Goal: Transaction & Acquisition: Purchase product/service

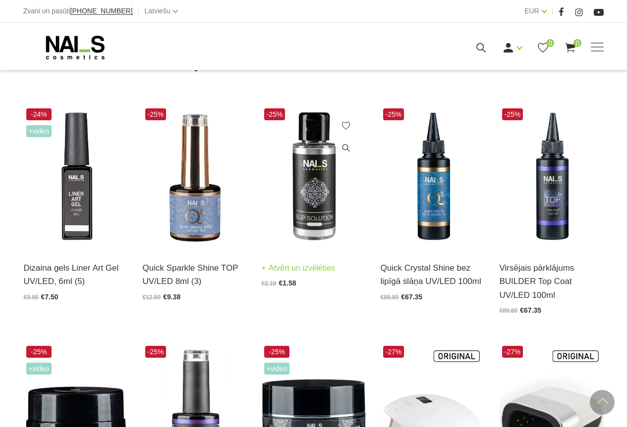
scroll to position [198, 0]
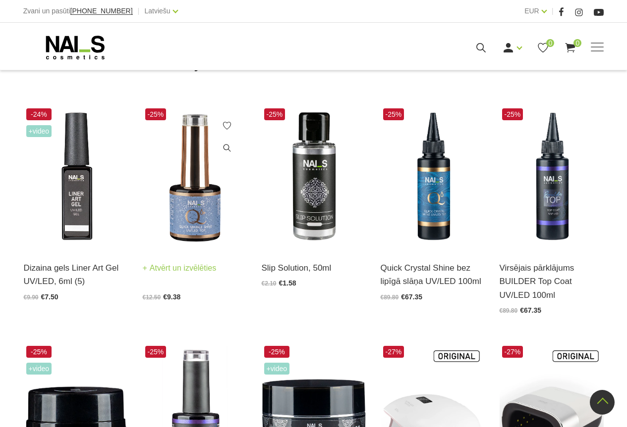
click at [162, 270] on link "Atvērt un izvēlēties" at bounding box center [180, 269] width 74 height 14
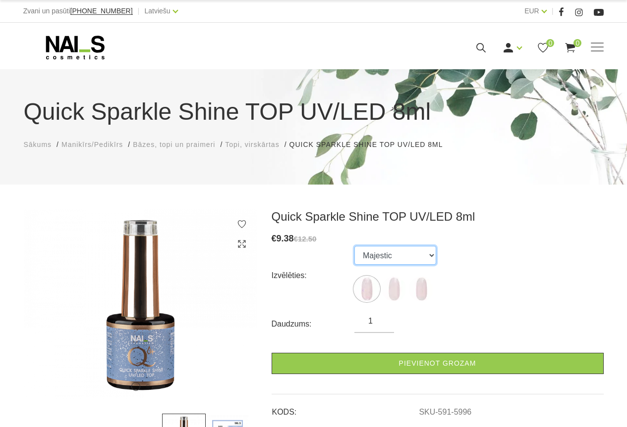
click at [429, 255] on select "Majestic Star Light Tender" at bounding box center [395, 255] width 82 height 19
click at [354, 246] on select "Majestic Star Light Tender" at bounding box center [395, 255] width 82 height 19
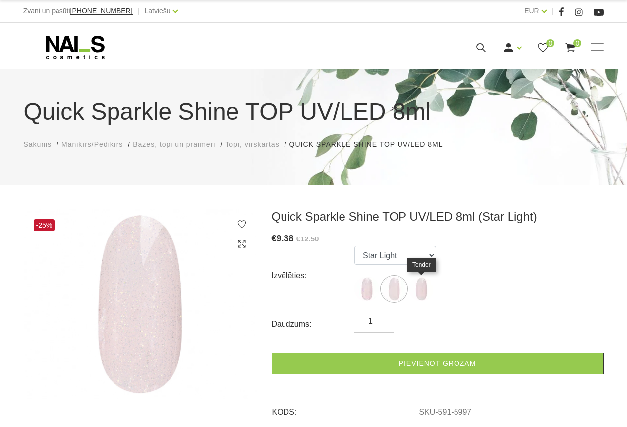
click at [422, 287] on img at bounding box center [421, 289] width 25 height 25
click at [369, 287] on img at bounding box center [366, 289] width 25 height 25
select select "5996"
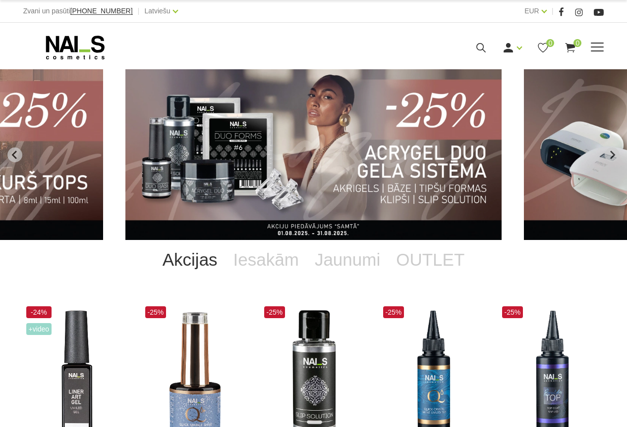
click at [598, 46] on span at bounding box center [596, 48] width 13 height 10
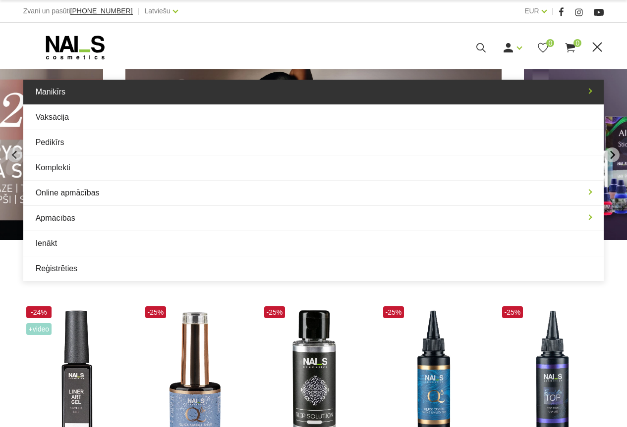
click at [204, 95] on link "Manikīrs" at bounding box center [313, 92] width 581 height 25
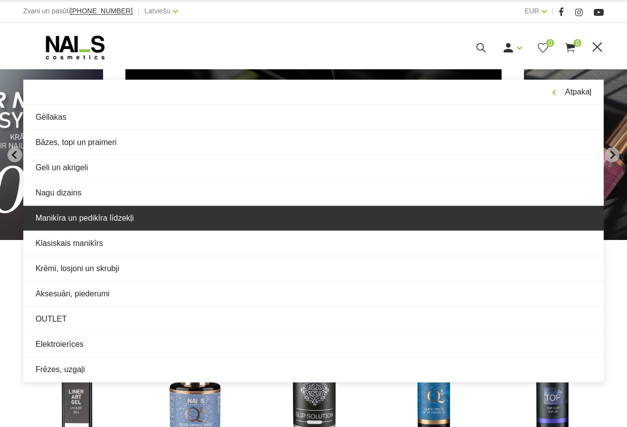
click at [111, 222] on link "Manikīra un pedikīra līdzekļi" at bounding box center [313, 218] width 581 height 25
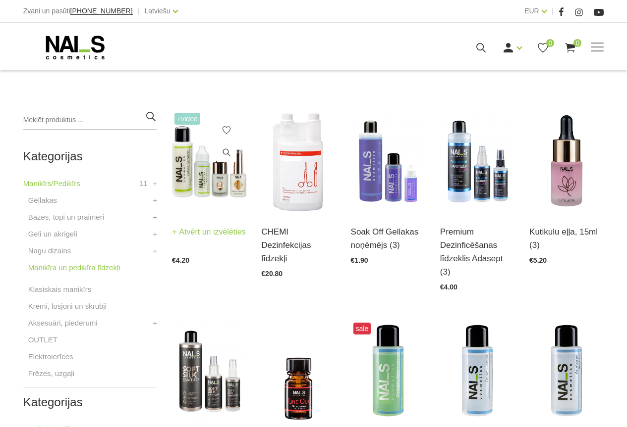
scroll to position [198, 0]
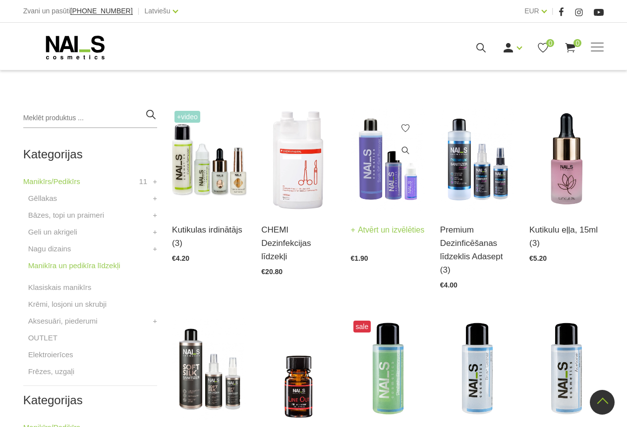
click at [369, 231] on link "Atvērt un izvēlēties" at bounding box center [388, 230] width 74 height 14
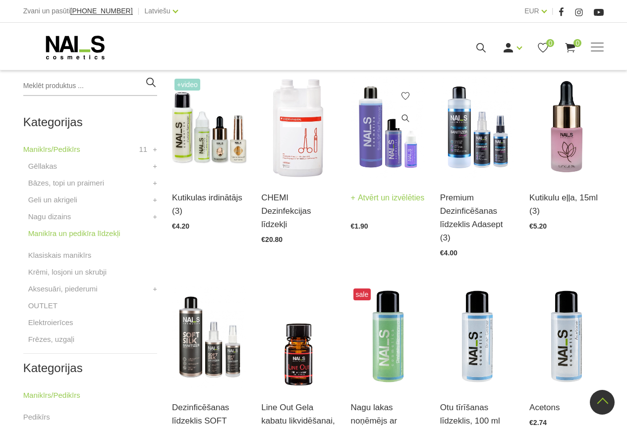
scroll to position [248, 0]
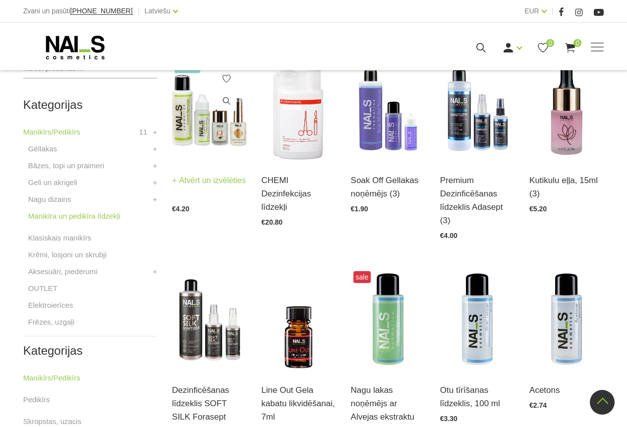
click at [200, 179] on link "Atvērt un izvēlēties" at bounding box center [209, 181] width 74 height 14
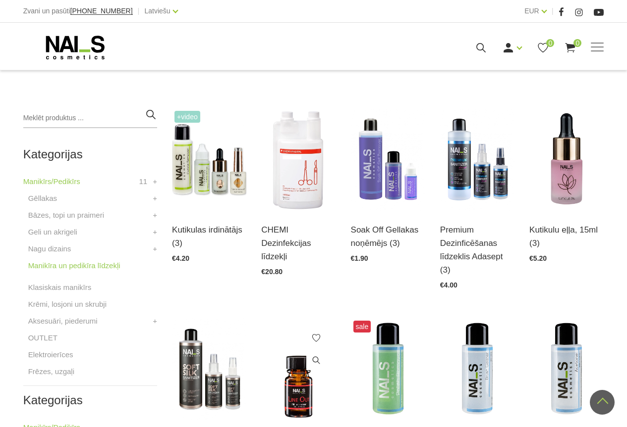
scroll to position [149, 0]
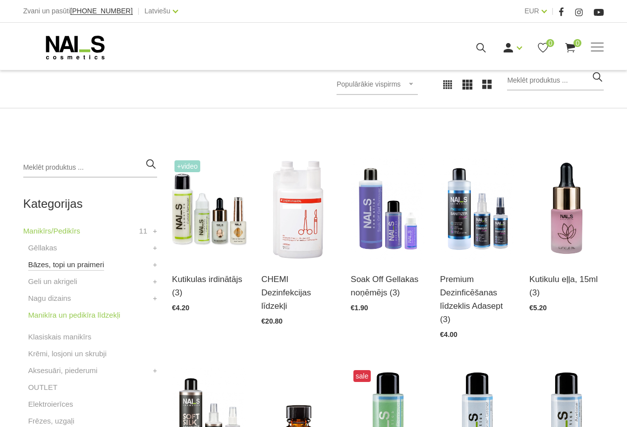
click at [57, 265] on link "Bāzes, topi un praimeri" at bounding box center [66, 265] width 76 height 12
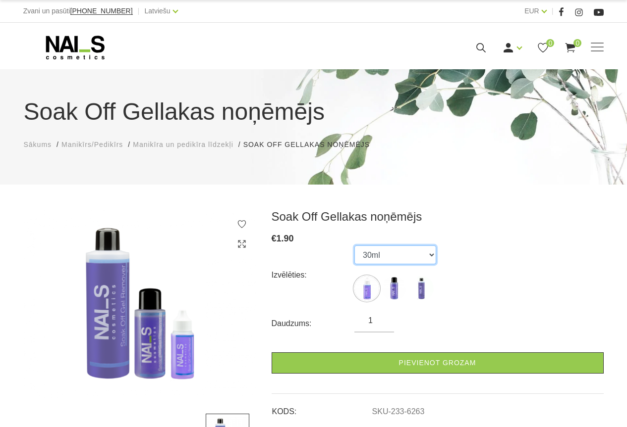
click at [431, 252] on select "30ml 100ml 500ml" at bounding box center [395, 255] width 82 height 19
select select "452"
click at [354, 246] on select "30ml 100ml 500ml" at bounding box center [395, 255] width 82 height 19
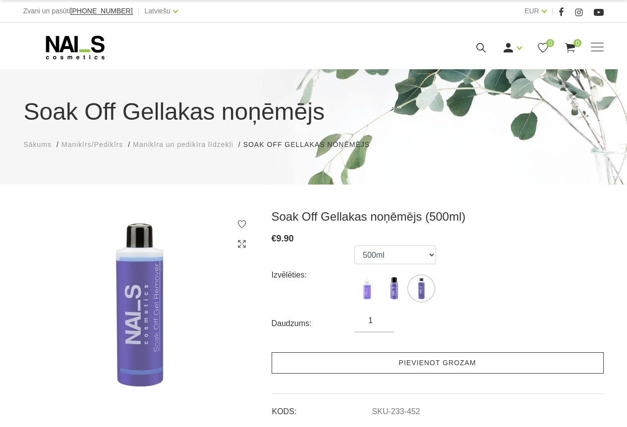
click at [376, 363] on link "Pievienot grozam" at bounding box center [437, 363] width 332 height 21
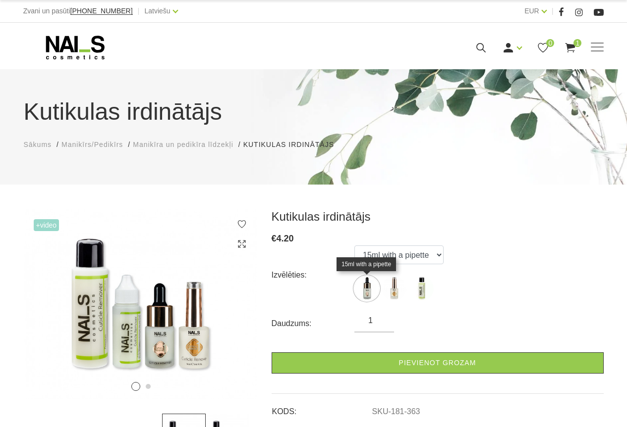
click at [372, 288] on img at bounding box center [366, 288] width 25 height 25
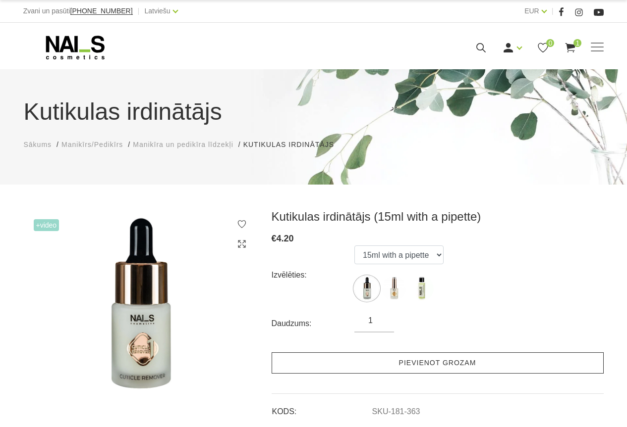
click at [393, 367] on link "Pievienot grozam" at bounding box center [437, 363] width 332 height 21
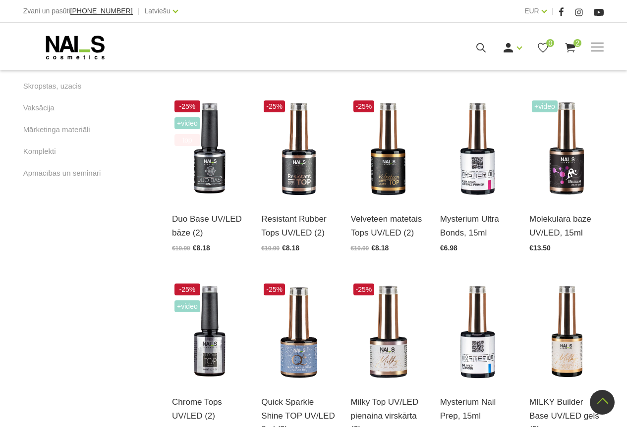
scroll to position [693, 0]
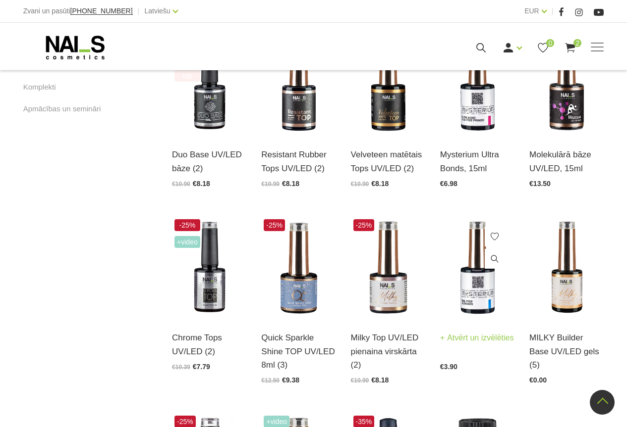
click at [470, 339] on link "Atvērt un izvēlēties" at bounding box center [477, 338] width 74 height 14
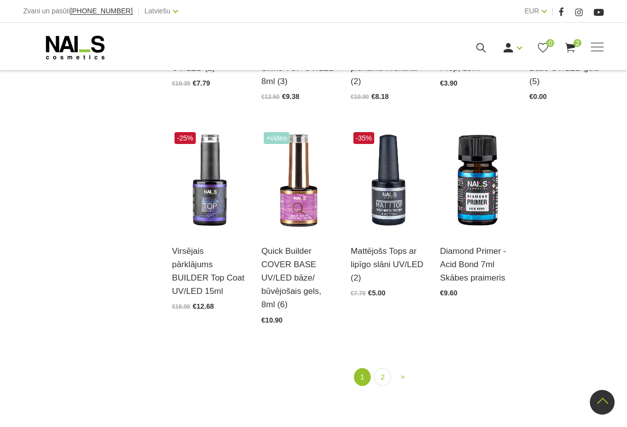
scroll to position [991, 0]
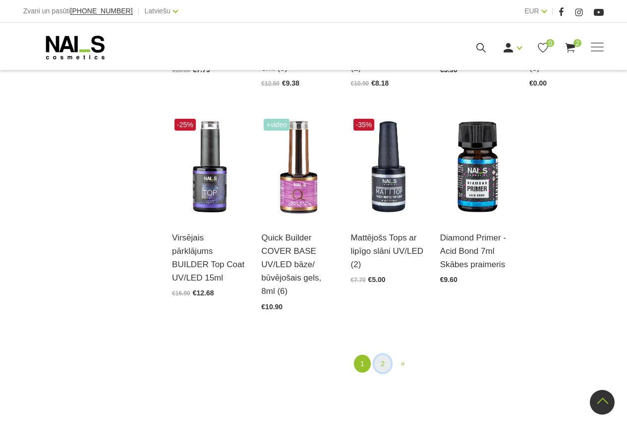
click at [384, 364] on link "2" at bounding box center [382, 364] width 17 height 18
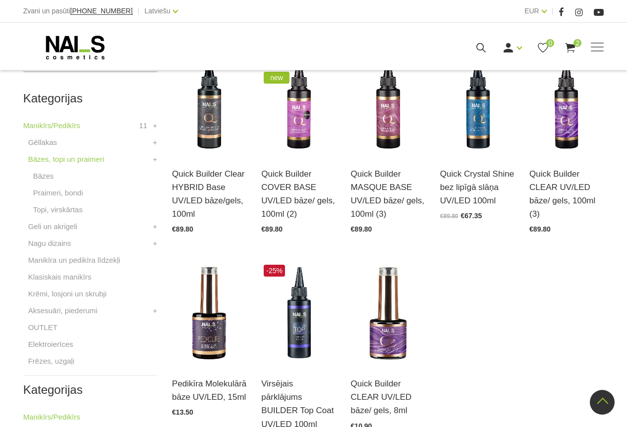
scroll to position [252, 0]
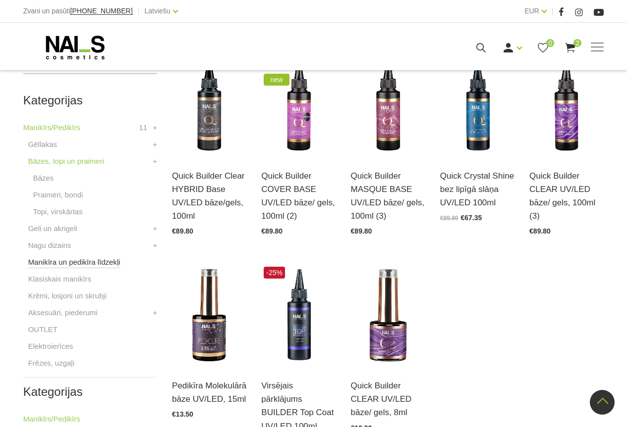
click at [80, 263] on link "Manikīra un pedikīra līdzekļi" at bounding box center [74, 263] width 92 height 12
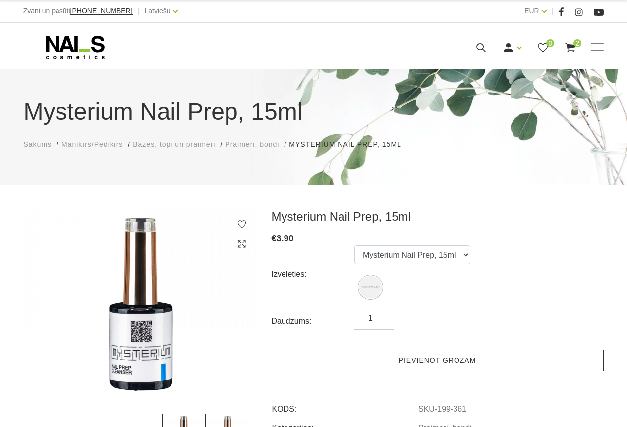
click at [459, 358] on link "Pievienot grozam" at bounding box center [437, 360] width 332 height 21
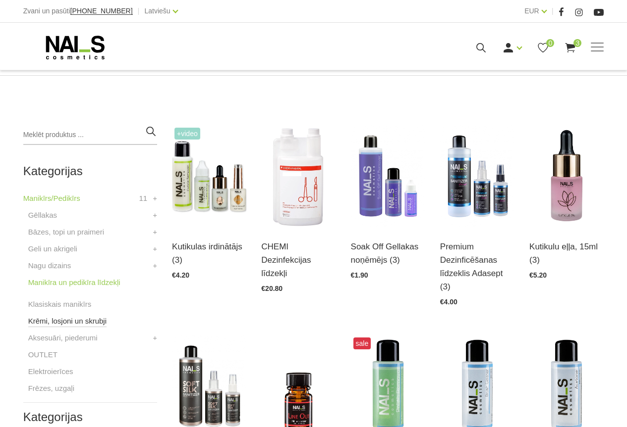
scroll to position [198, 0]
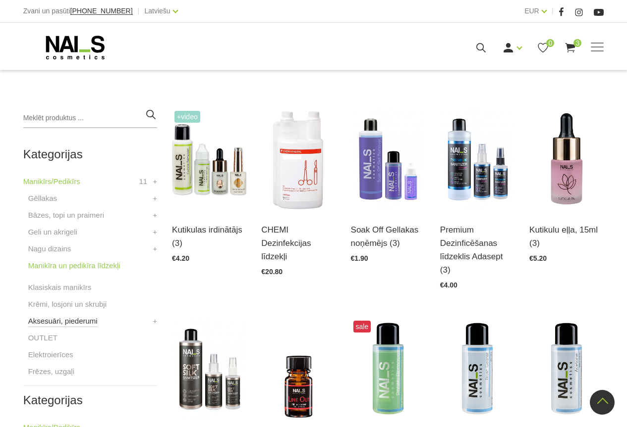
click at [44, 322] on link "Aksesuāri, piederumi" at bounding box center [62, 322] width 69 height 12
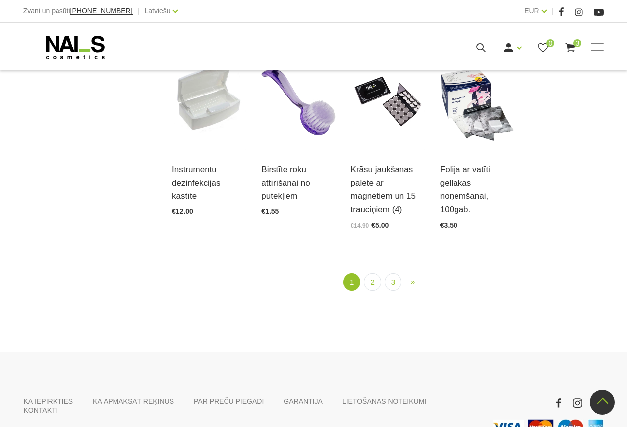
scroll to position [1090, 0]
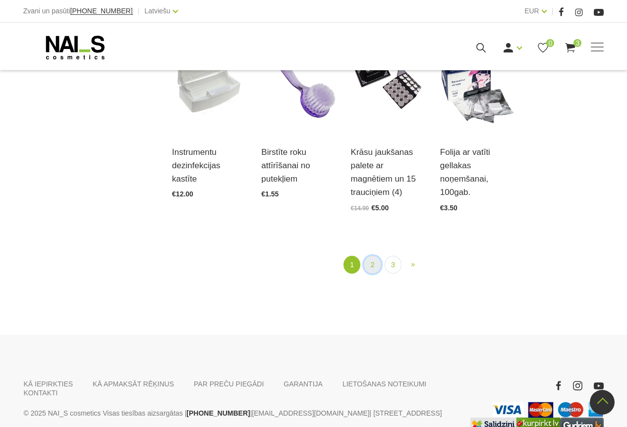
click at [371, 266] on link "2" at bounding box center [372, 265] width 17 height 18
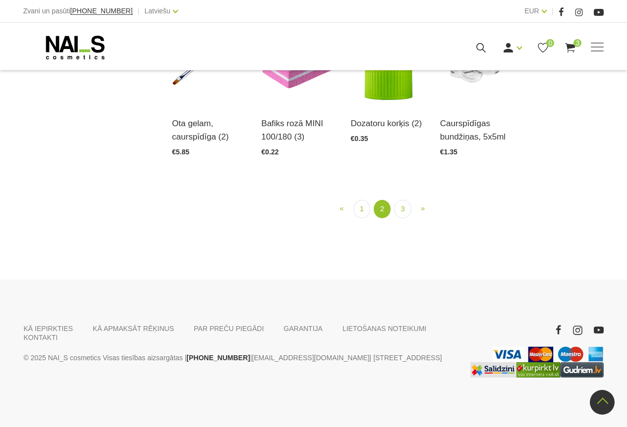
scroll to position [1045, 0]
click at [398, 218] on link "3" at bounding box center [402, 209] width 17 height 18
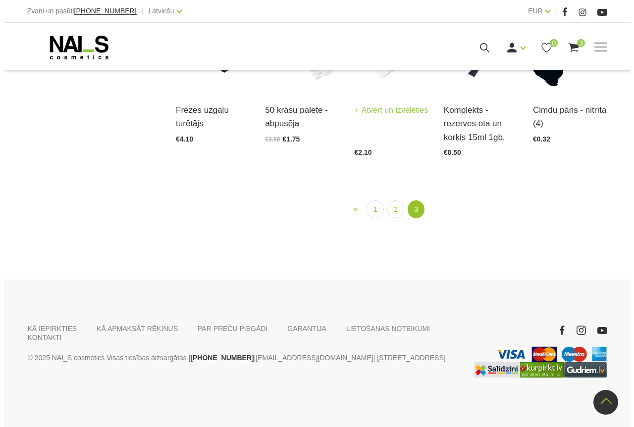
scroll to position [847, 0]
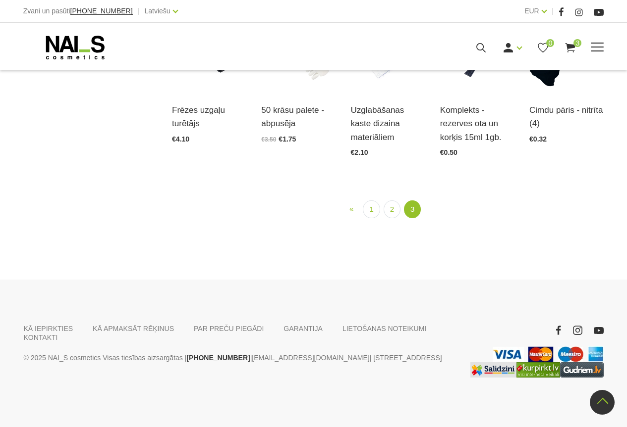
click at [480, 47] on icon at bounding box center [481, 48] width 12 height 12
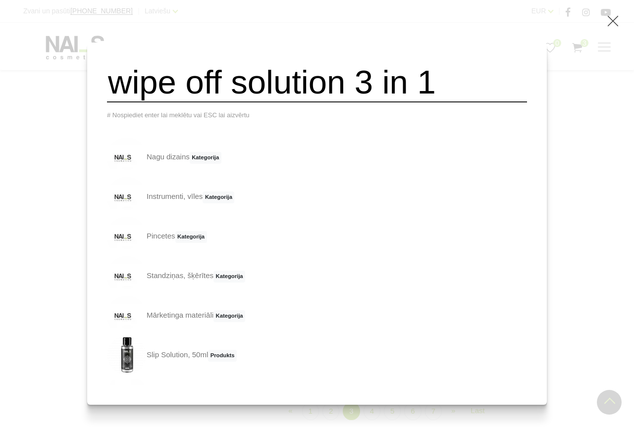
type input "wipe off solution 3 in 1"
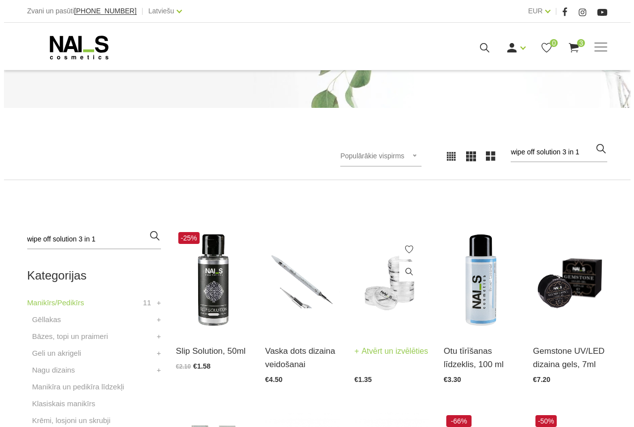
scroll to position [99, 0]
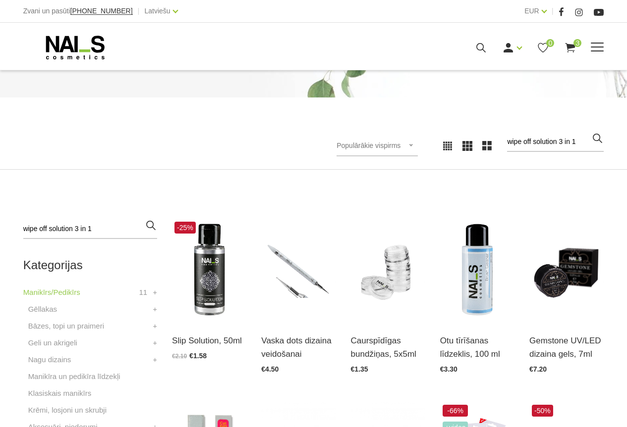
click at [478, 44] on use at bounding box center [480, 47] width 9 height 9
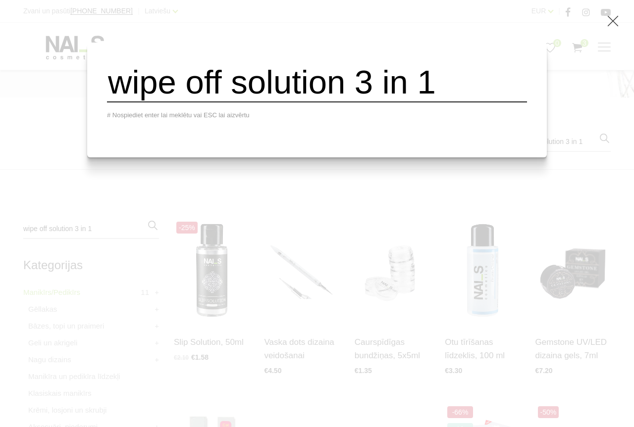
click at [479, 93] on input "wipe off solution 3 in 1" at bounding box center [317, 82] width 420 height 40
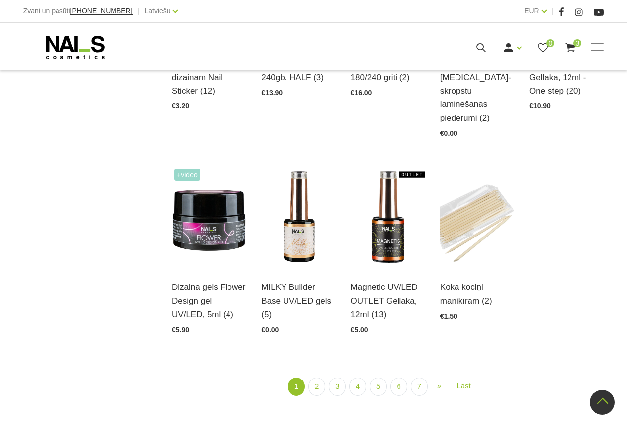
scroll to position [991, 0]
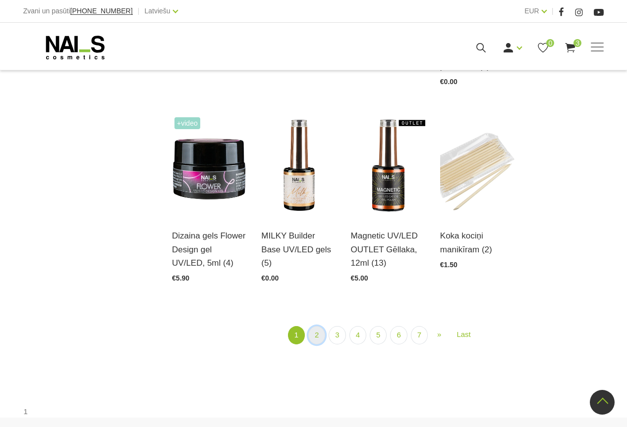
click at [320, 326] on link "2" at bounding box center [316, 335] width 17 height 18
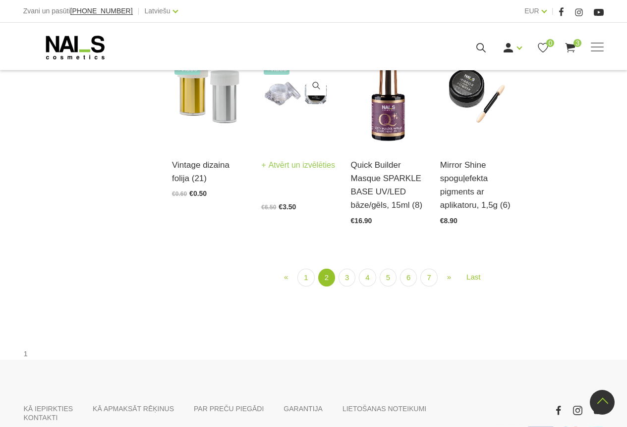
scroll to position [1106, 0]
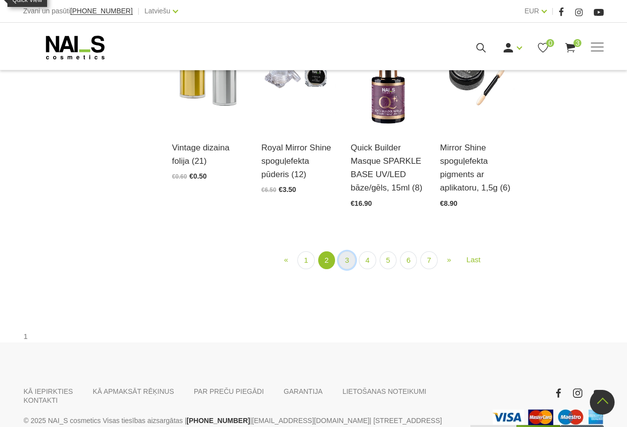
click at [344, 270] on link "3" at bounding box center [346, 261] width 17 height 18
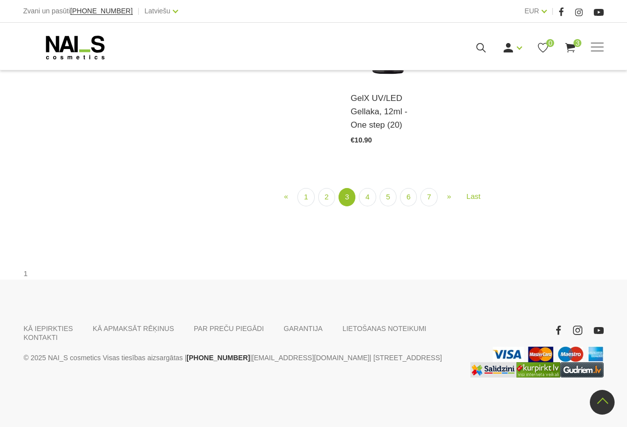
scroll to position [1057, 0]
click at [368, 207] on link "4" at bounding box center [367, 197] width 17 height 18
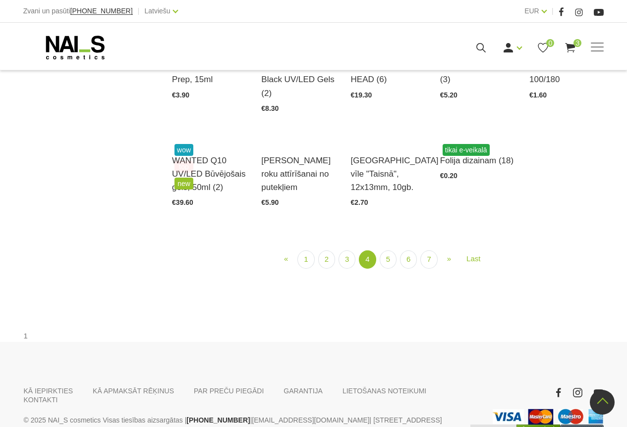
scroll to position [1007, 0]
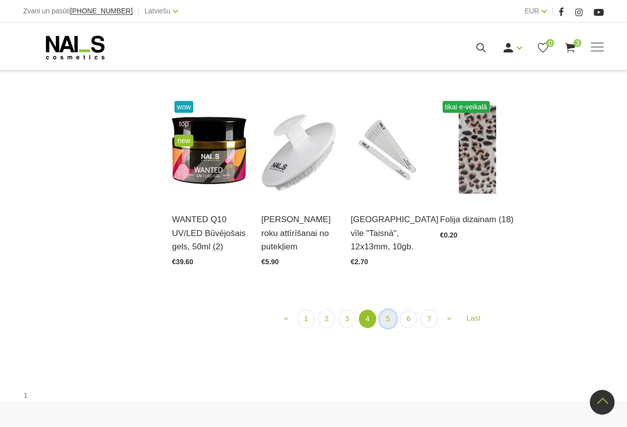
click at [383, 328] on link "5" at bounding box center [387, 319] width 17 height 18
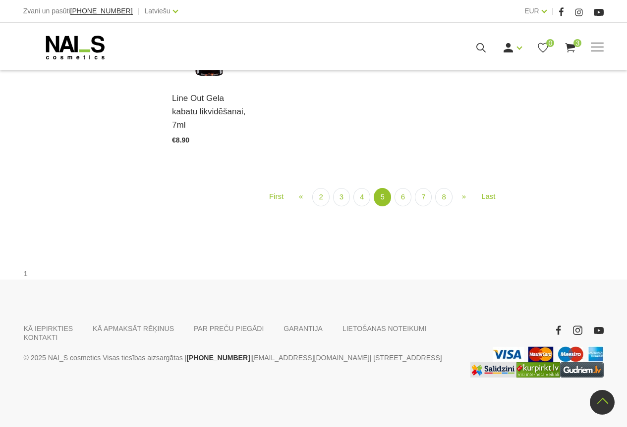
scroll to position [1007, 0]
click at [405, 207] on link "6" at bounding box center [402, 197] width 17 height 18
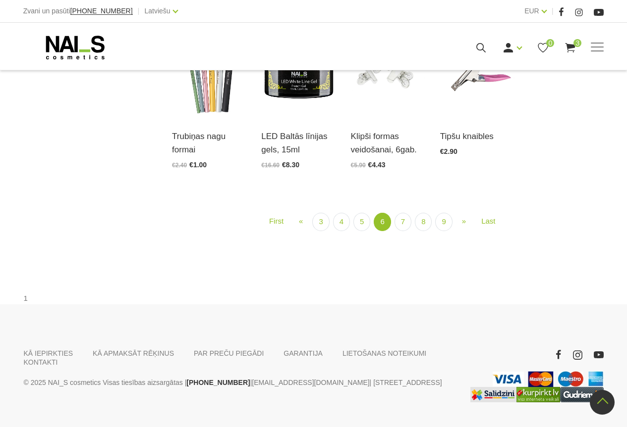
scroll to position [1007, 0]
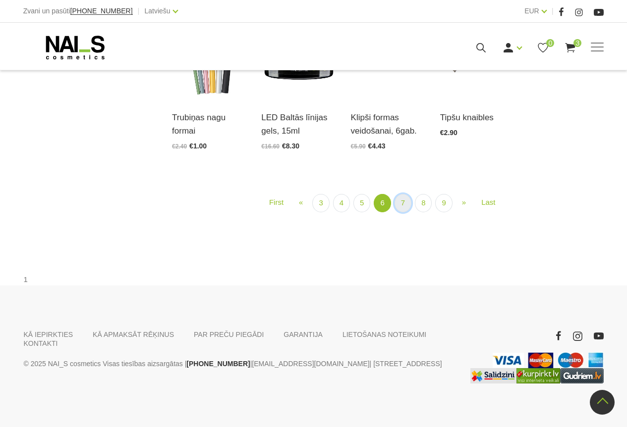
click at [406, 212] on link "7" at bounding box center [402, 203] width 17 height 18
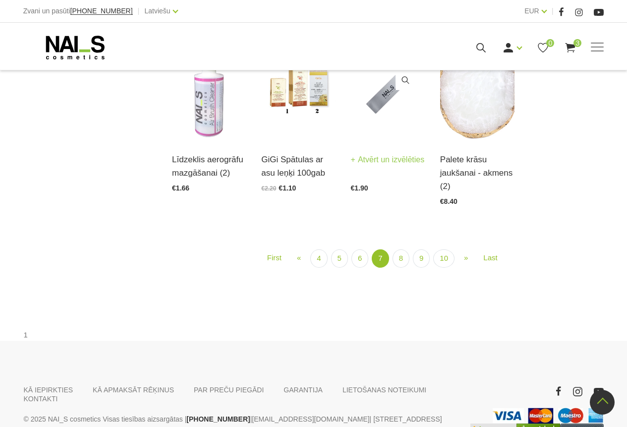
scroll to position [957, 0]
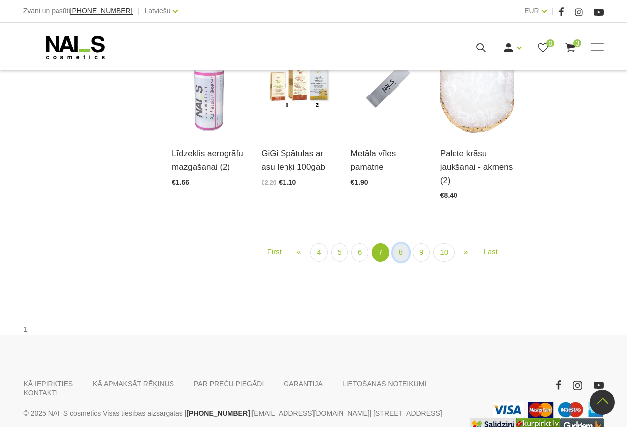
click at [403, 262] on link "8" at bounding box center [400, 253] width 17 height 18
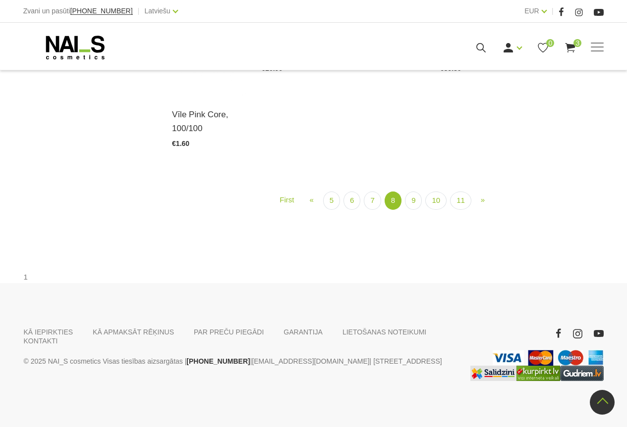
scroll to position [1007, 0]
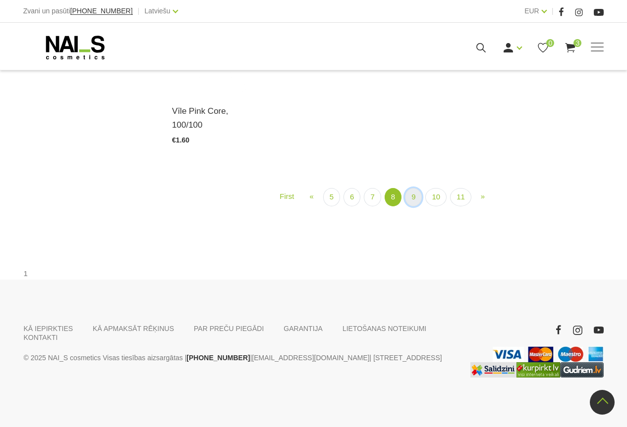
click at [411, 207] on link "9" at bounding box center [413, 197] width 17 height 18
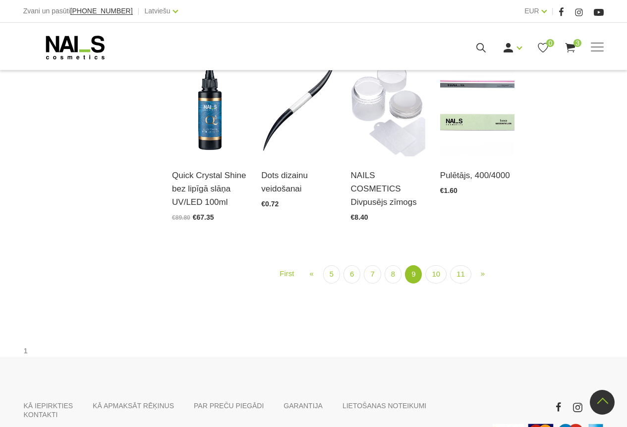
scroll to position [957, 0]
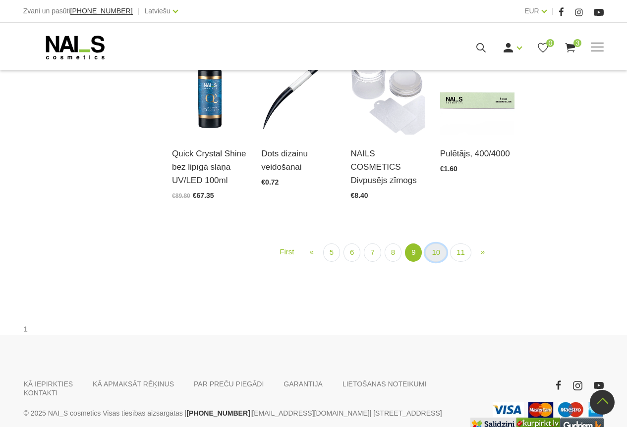
click at [437, 262] on link "10" at bounding box center [435, 253] width 21 height 18
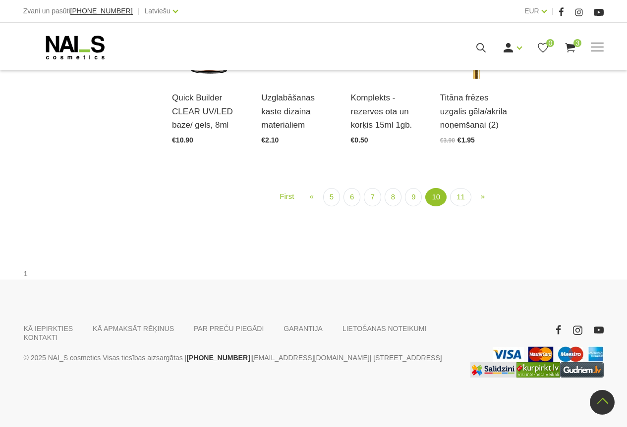
scroll to position [1057, 0]
click at [461, 207] on link "11" at bounding box center [460, 197] width 21 height 18
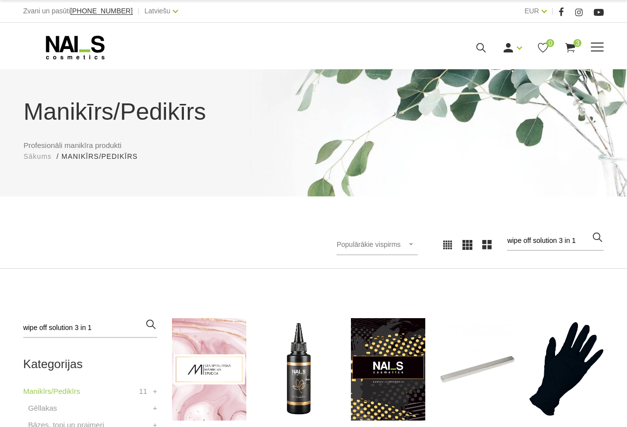
click at [479, 47] on icon at bounding box center [481, 48] width 12 height 12
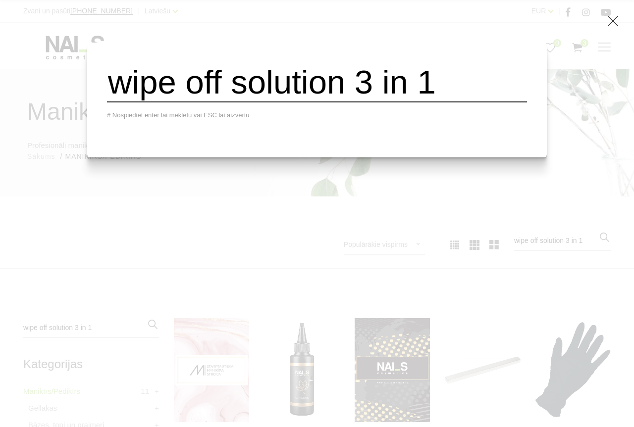
click at [488, 103] on input "wipe off solution 3 in 1" at bounding box center [317, 82] width 420 height 40
drag, startPoint x: 488, startPoint y: 106, endPoint x: 149, endPoint y: 142, distance: 341.2
click at [114, 132] on div "wipe off solution 3 in 1 # Nospiediet enter lai meklētu vai ESC lai aizvērtu" at bounding box center [317, 100] width 460 height 115
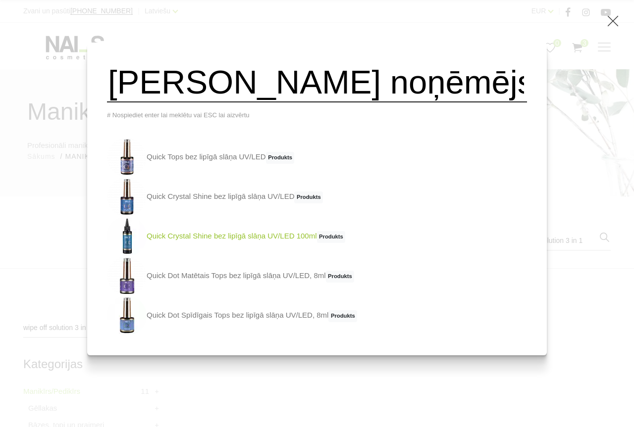
type input "lipīgā slāņa noņēmējs"
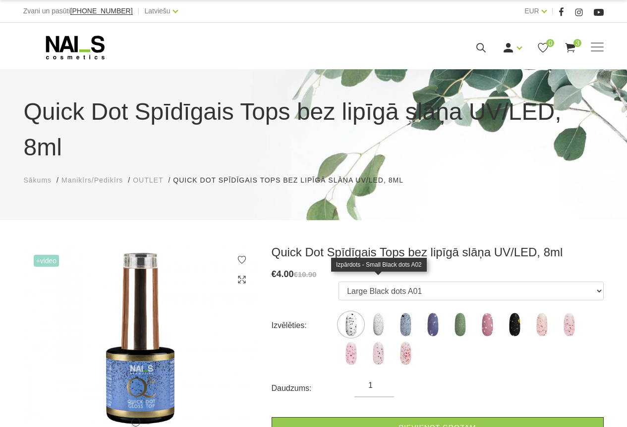
click at [379, 313] on img at bounding box center [378, 325] width 25 height 25
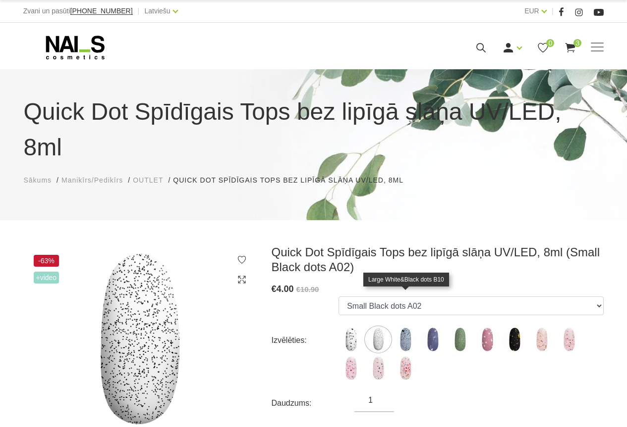
click at [408, 327] on img at bounding box center [405, 339] width 25 height 25
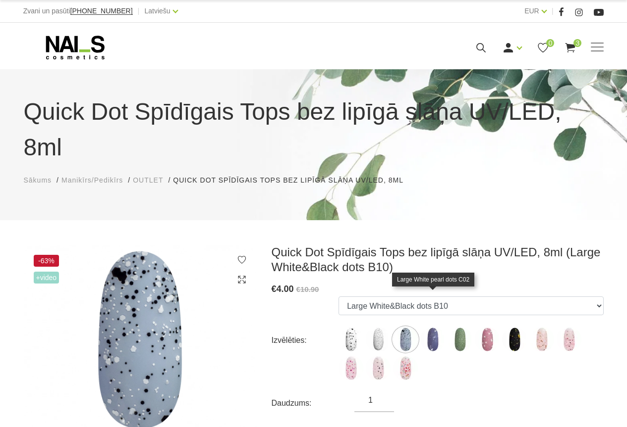
click at [435, 327] on img at bounding box center [432, 339] width 25 height 25
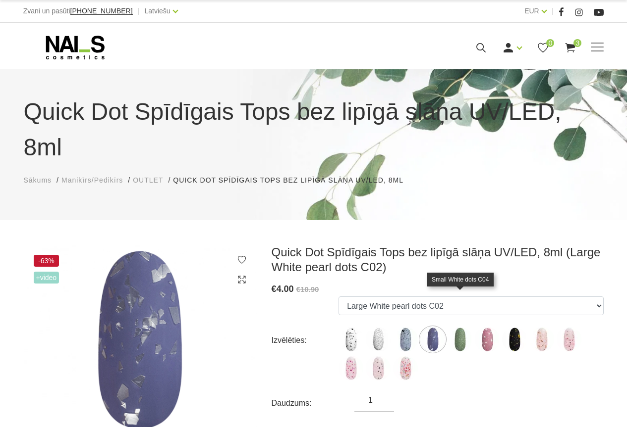
click at [462, 327] on img at bounding box center [459, 339] width 25 height 25
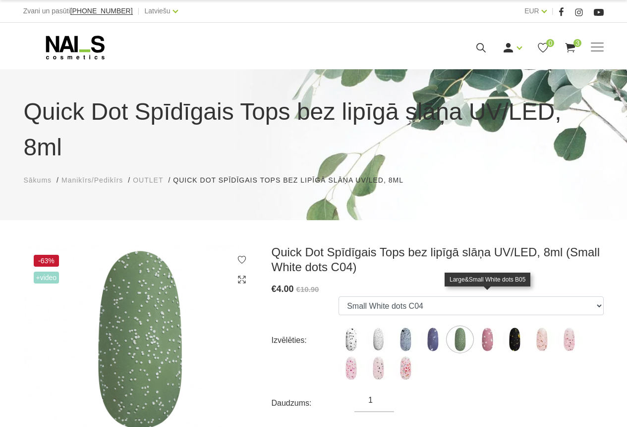
click at [488, 327] on img at bounding box center [487, 339] width 25 height 25
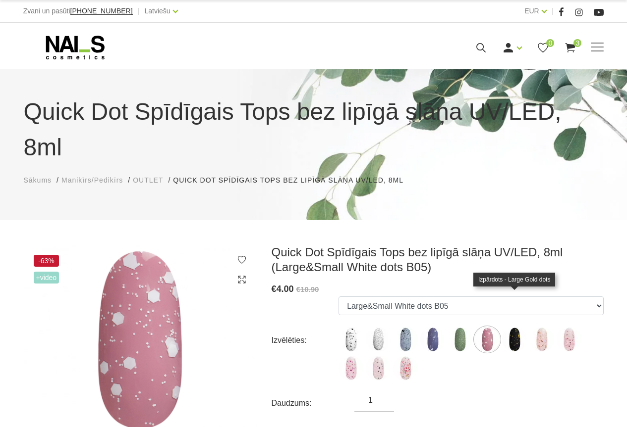
click at [508, 327] on img at bounding box center [514, 339] width 25 height 25
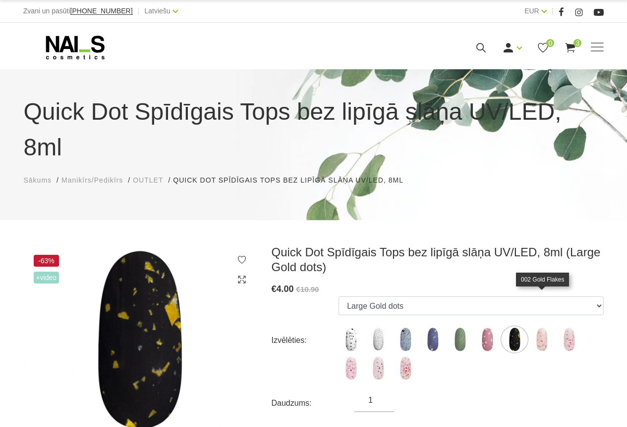
click at [540, 327] on img at bounding box center [541, 339] width 25 height 25
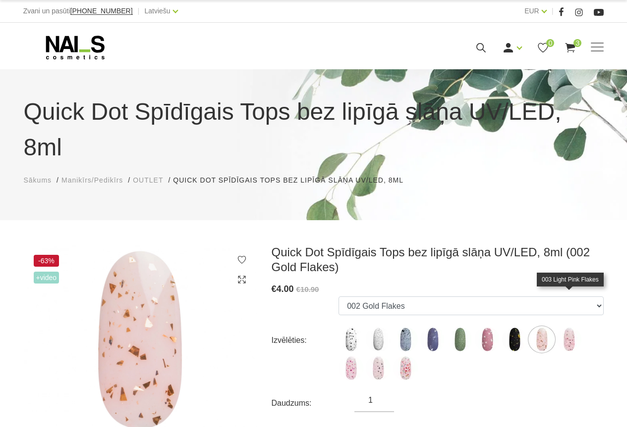
click at [569, 327] on img at bounding box center [568, 339] width 25 height 25
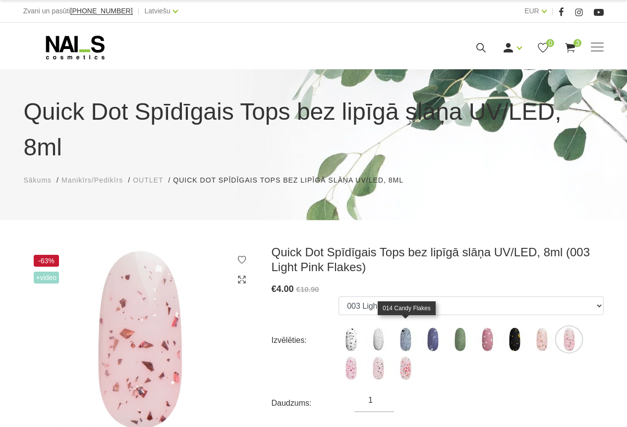
click at [409, 356] on img at bounding box center [405, 368] width 25 height 25
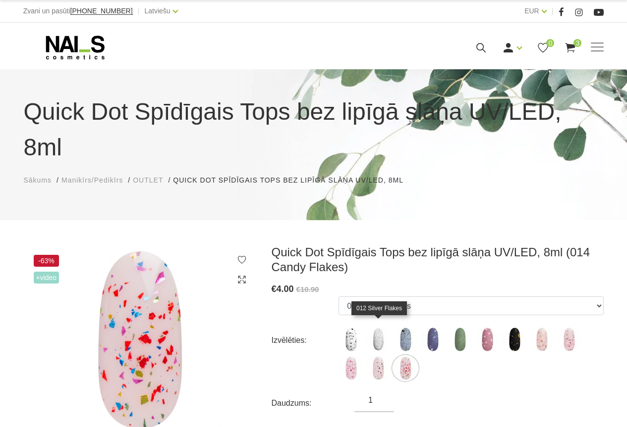
click at [380, 356] on img at bounding box center [378, 368] width 25 height 25
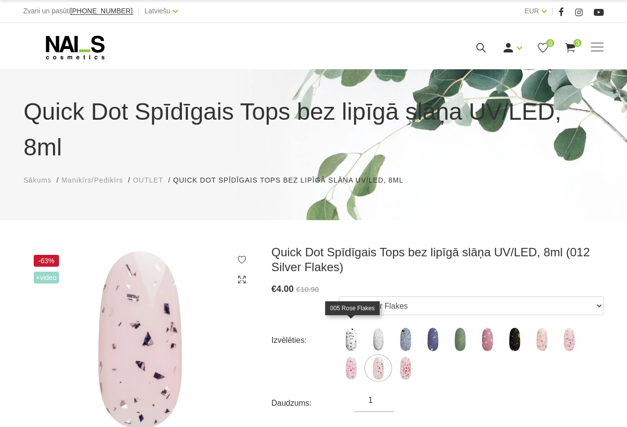
click at [356, 356] on img at bounding box center [350, 368] width 25 height 25
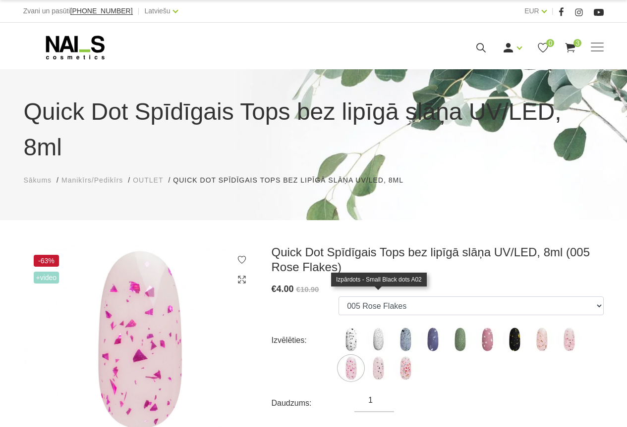
click at [379, 327] on img at bounding box center [378, 339] width 25 height 25
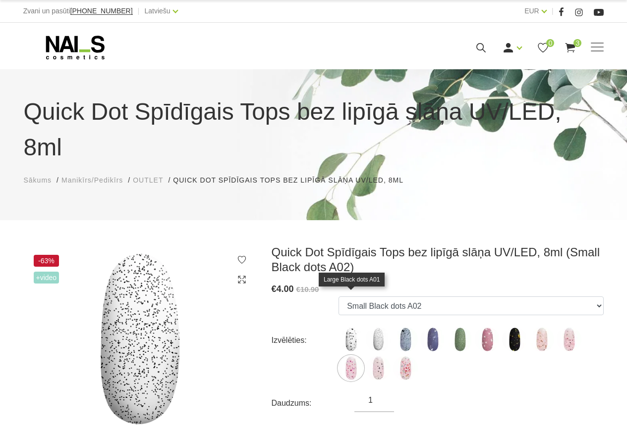
click at [352, 327] on img at bounding box center [350, 339] width 25 height 25
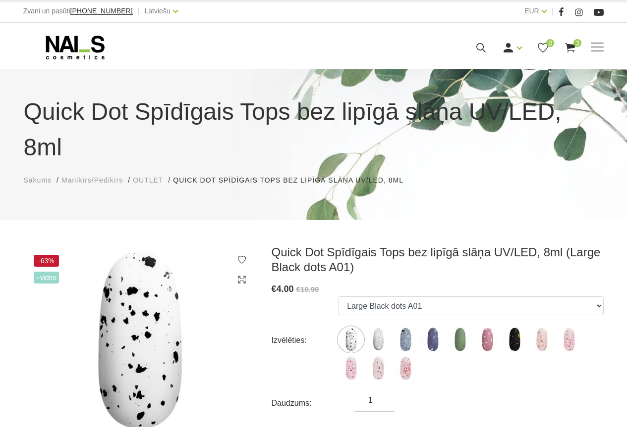
click at [407, 327] on img at bounding box center [405, 339] width 25 height 25
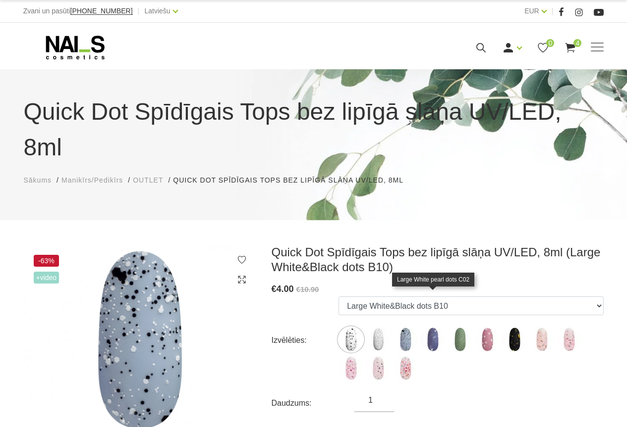
click at [433, 327] on img at bounding box center [432, 339] width 25 height 25
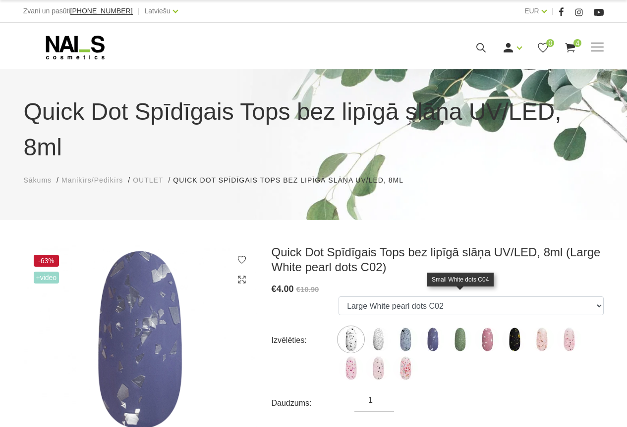
click at [466, 327] on img at bounding box center [459, 339] width 25 height 25
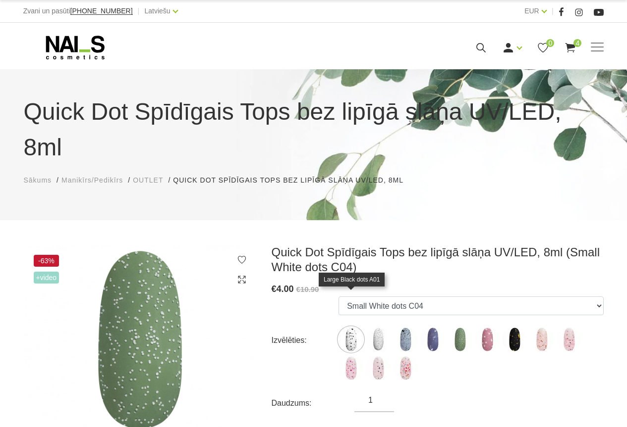
click at [354, 327] on img at bounding box center [350, 339] width 25 height 25
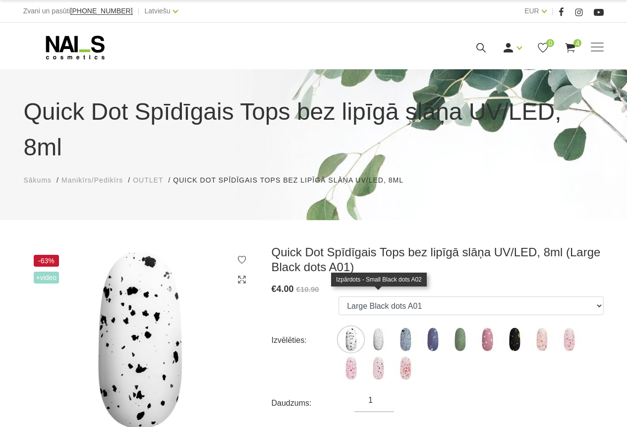
click at [382, 327] on img at bounding box center [378, 339] width 25 height 25
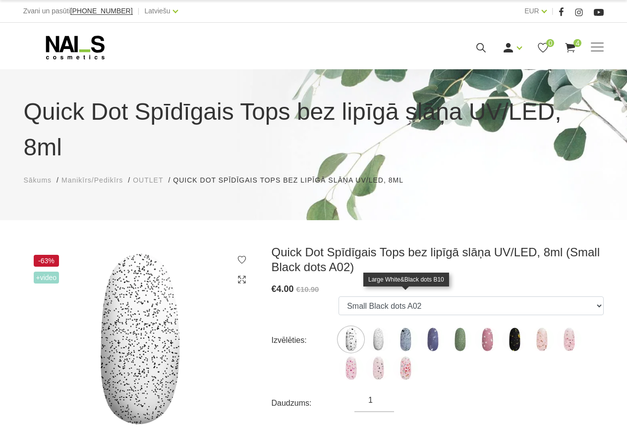
click at [401, 327] on img at bounding box center [405, 339] width 25 height 25
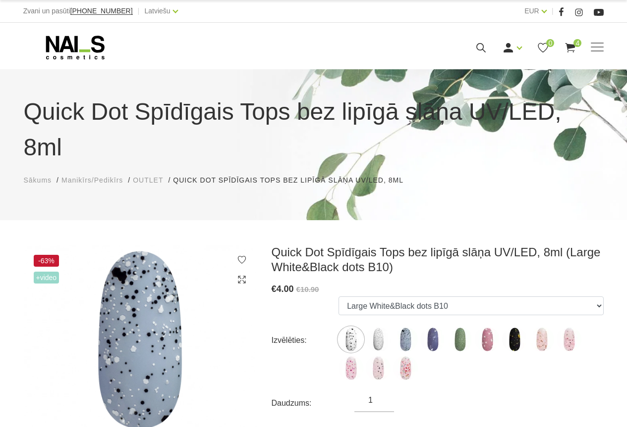
click at [489, 327] on img at bounding box center [487, 339] width 25 height 25
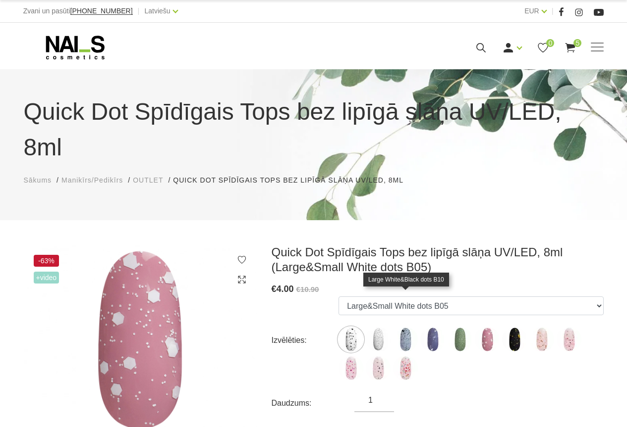
click at [407, 327] on img at bounding box center [405, 339] width 25 height 25
select select "5145"
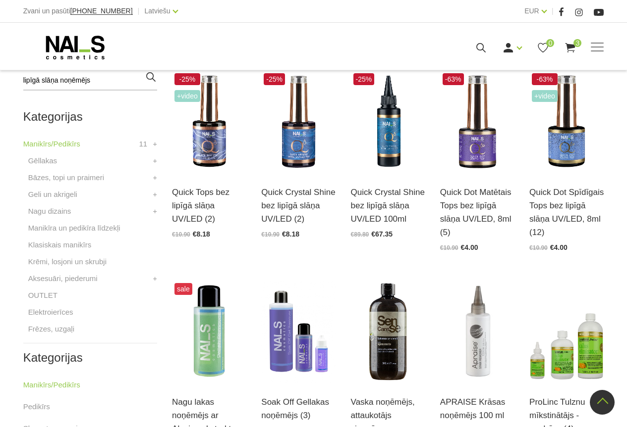
scroll to position [297, 0]
